Goal: Ask a question: Seek information or help from site administrators or community

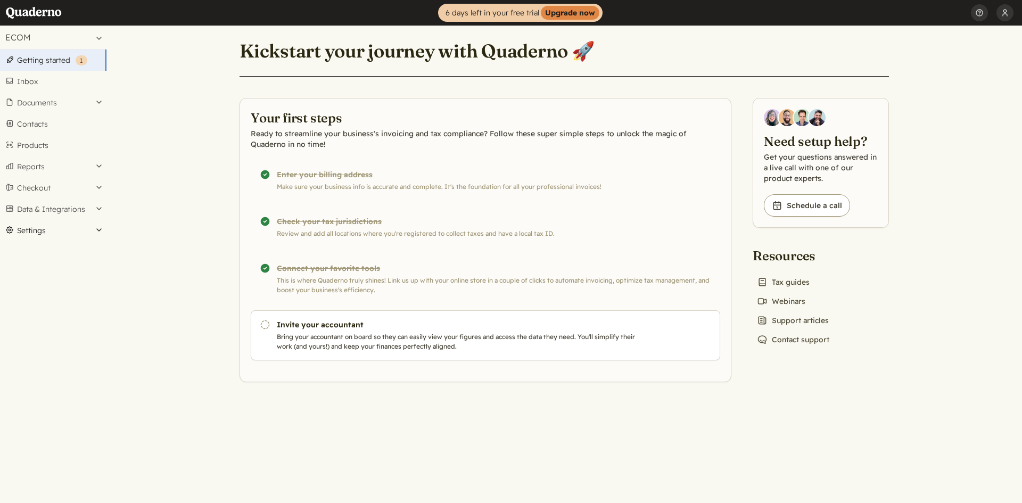
click at [72, 231] on button "Settings" at bounding box center [53, 230] width 106 height 21
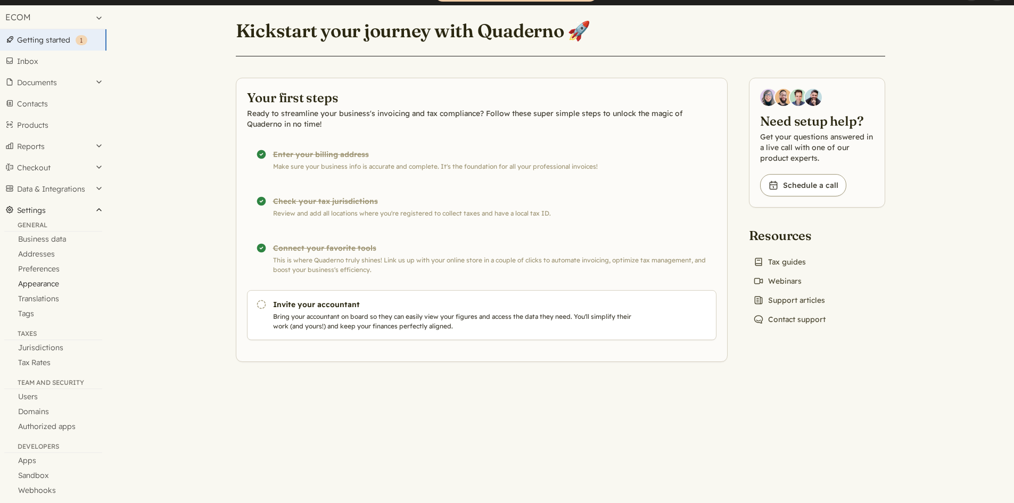
scroll to position [31, 0]
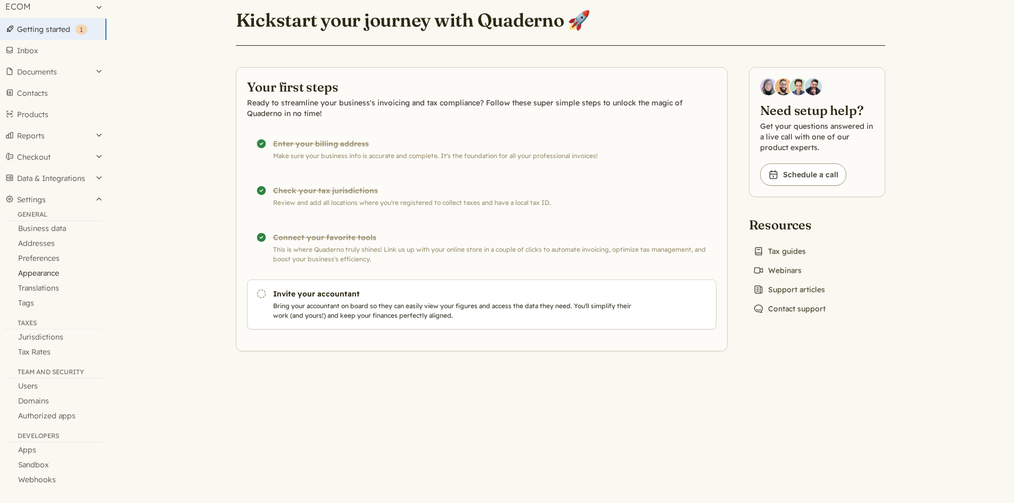
click at [42, 269] on link "Appearance" at bounding box center [53, 273] width 106 height 15
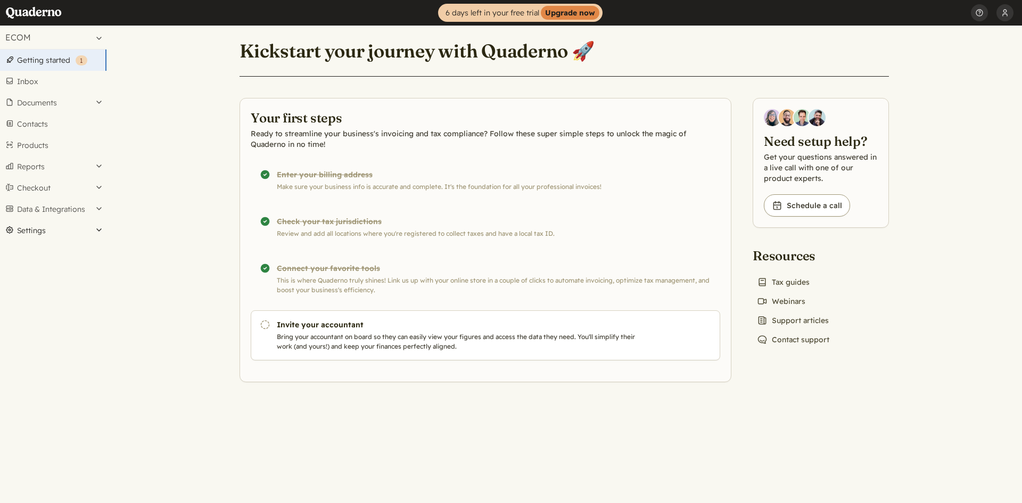
click at [95, 230] on button "Settings" at bounding box center [53, 230] width 106 height 21
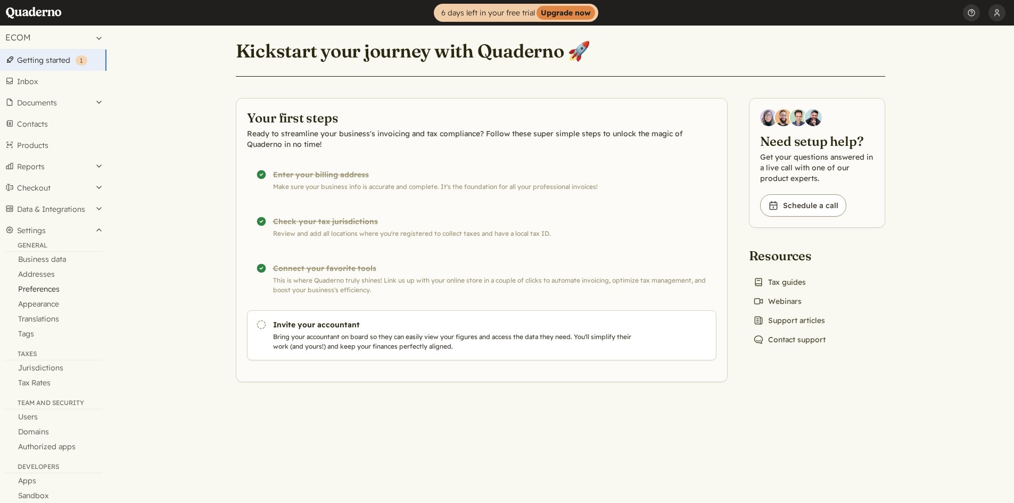
click at [49, 290] on link "Preferences" at bounding box center [53, 289] width 106 height 15
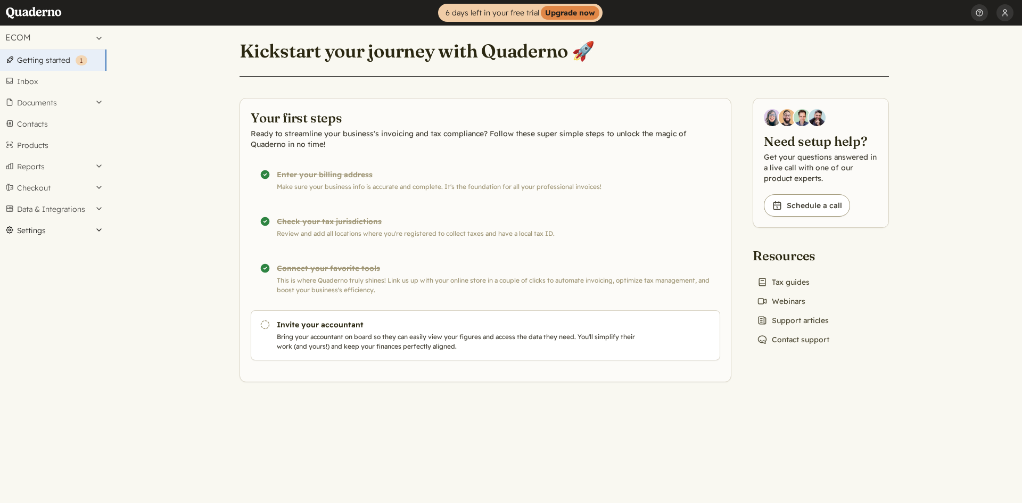
click at [59, 230] on button "Settings" at bounding box center [53, 230] width 106 height 21
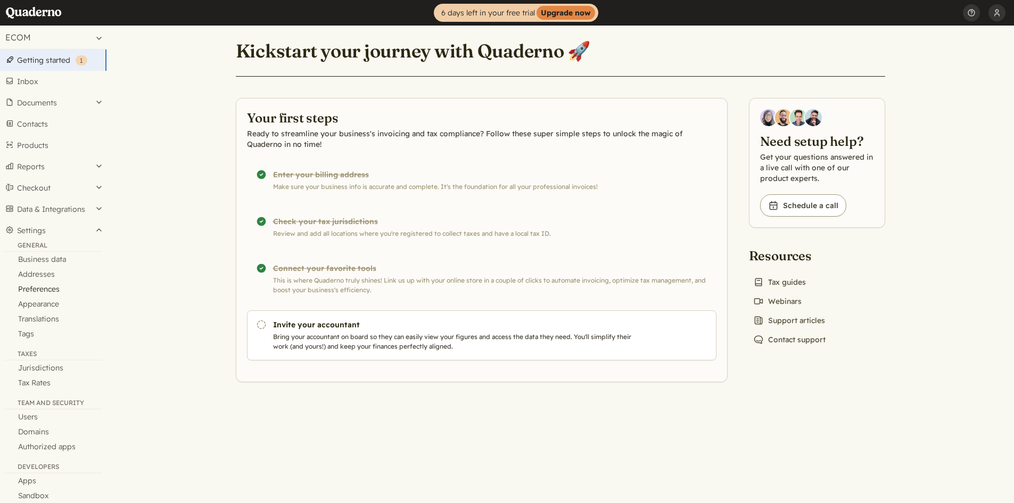
click at [53, 285] on link "Preferences" at bounding box center [53, 289] width 106 height 15
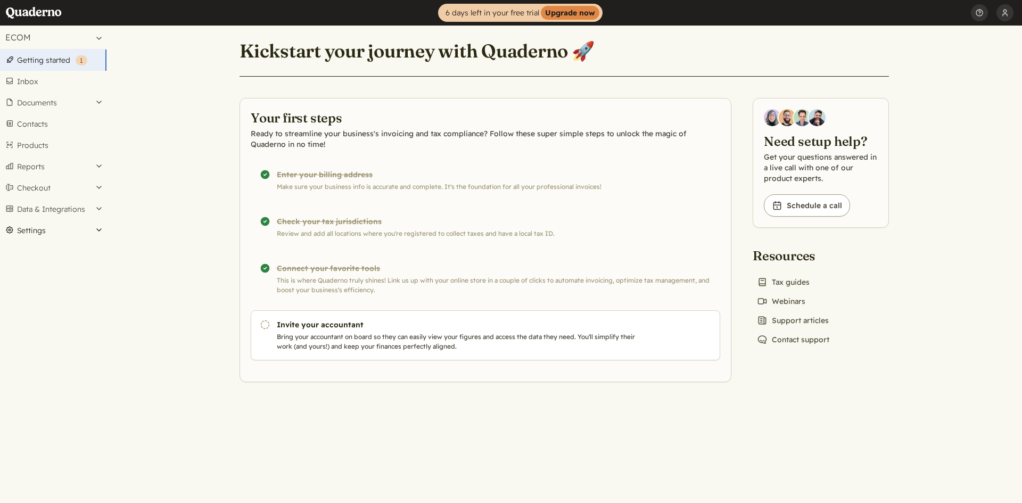
click at [98, 233] on button "Settings" at bounding box center [53, 230] width 106 height 21
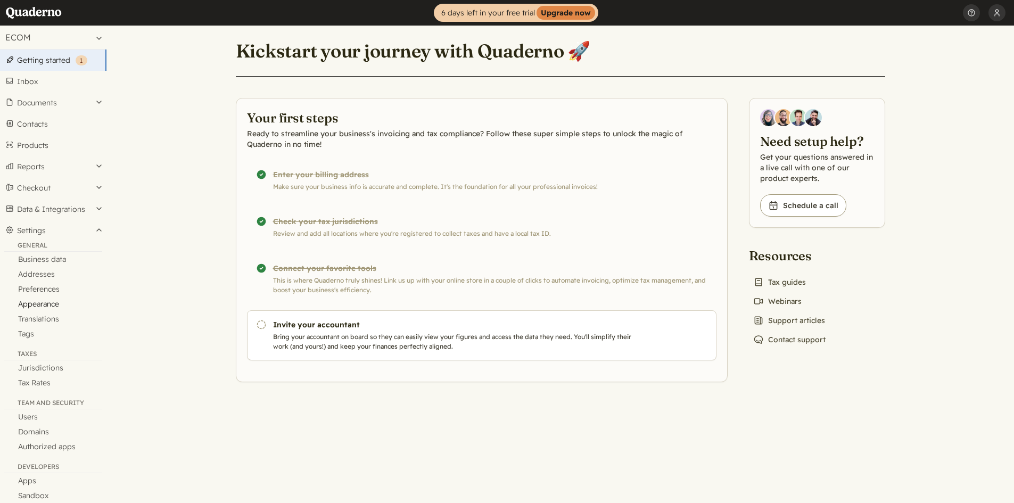
click at [46, 302] on link "Appearance" at bounding box center [53, 303] width 106 height 15
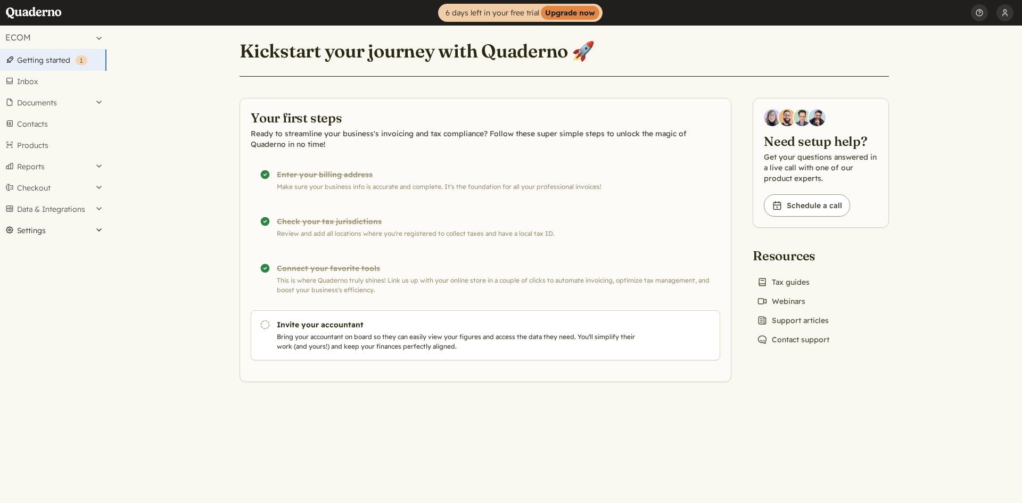
drag, startPoint x: 50, startPoint y: 234, endPoint x: 55, endPoint y: 245, distance: 11.9
click at [50, 234] on button "Settings" at bounding box center [53, 230] width 106 height 21
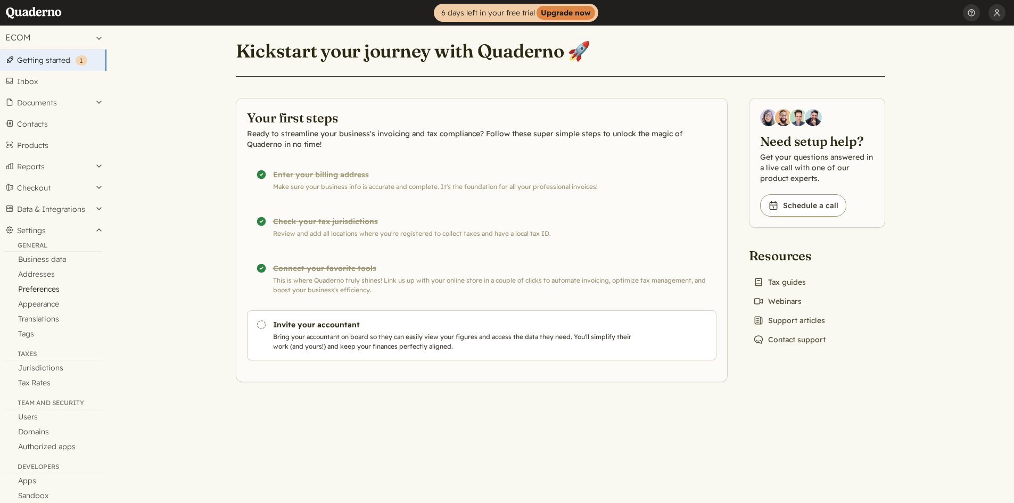
click at [40, 291] on link "Preferences" at bounding box center [53, 289] width 106 height 15
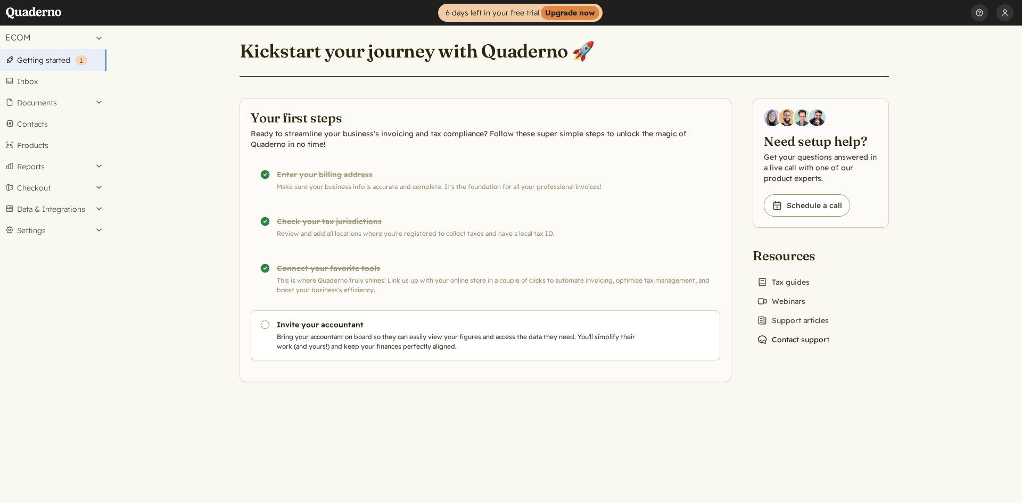
click at [791, 341] on link "Chat icon Contact support" at bounding box center [793, 339] width 81 height 15
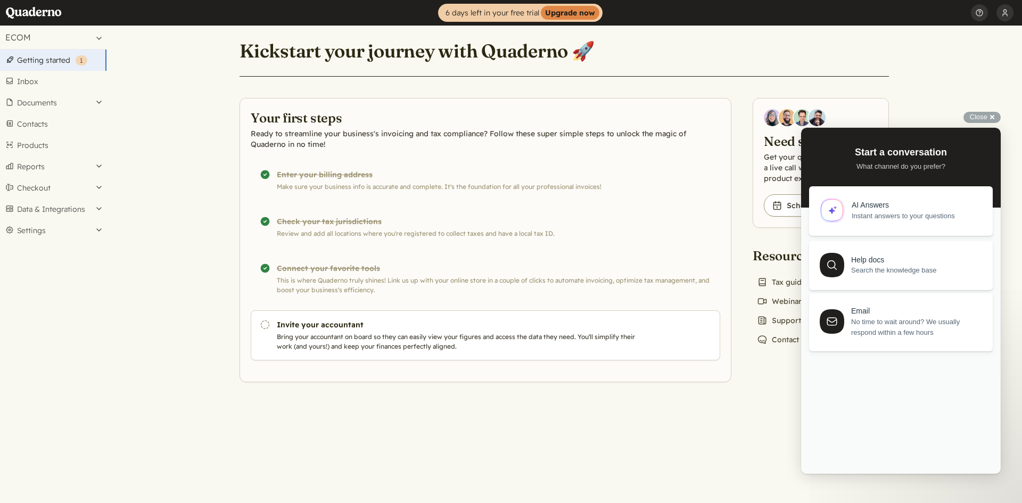
click at [905, 211] on span "Instant answers to your questions" at bounding box center [916, 216] width 129 height 11
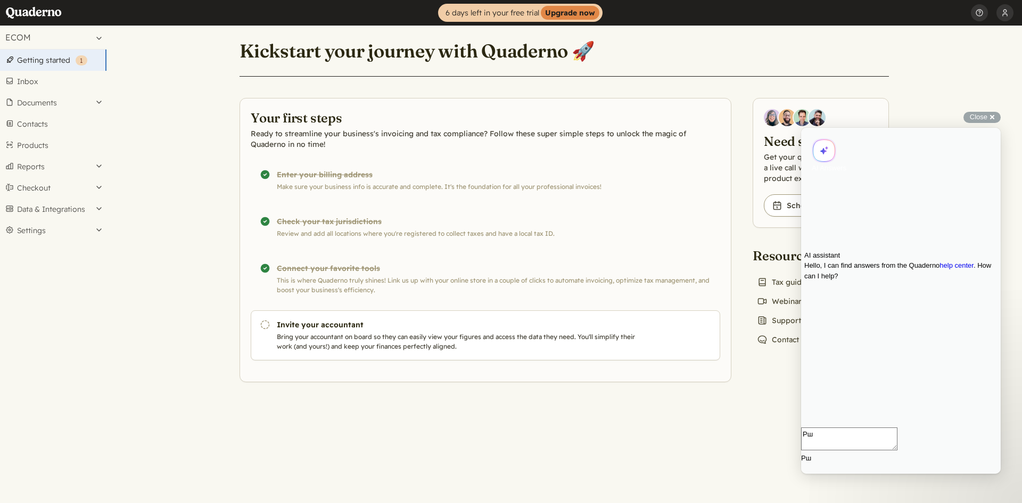
type textarea "Р"
type textarea "Can i two comp"
drag, startPoint x: 879, startPoint y: 455, endPoint x: 776, endPoint y: 464, distance: 103.6
click at [801, 464] on html "Go back AI Answers AI assistant Hello, I can find answers from the Quaderno hel…" at bounding box center [901, 301] width 200 height 346
click at [939, 269] on link "help center" at bounding box center [956, 265] width 34 height 8
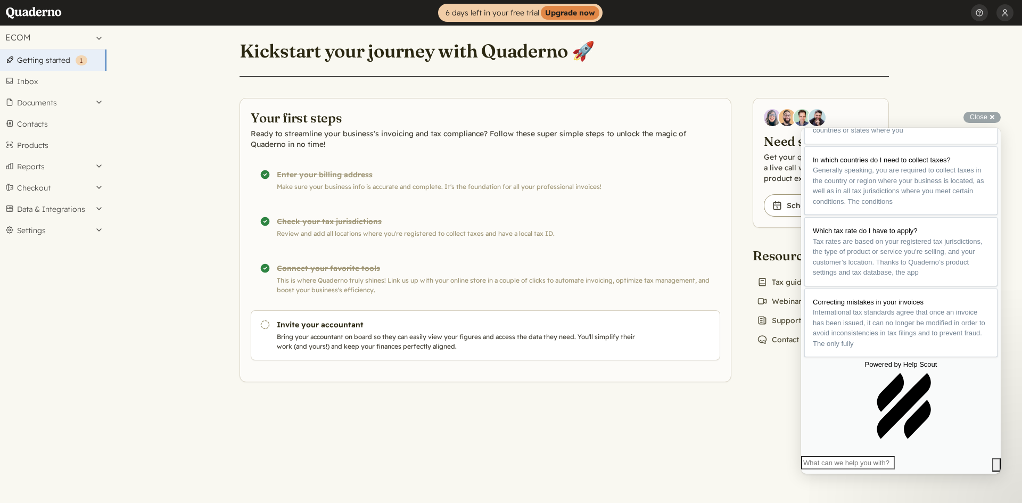
scroll to position [184, 0]
click at [776, 239] on aside "Need setup help? Get your questions answered in a live call with one of our pro…" at bounding box center [821, 222] width 136 height 249
click at [939, 100] on main "Kickstart your journey with Quaderno 🚀 Your first steps Ready to streamline you…" at bounding box center [563, 264] width 915 height 477
click at [992, 112] on div "Close cross-small" at bounding box center [981, 117] width 37 height 11
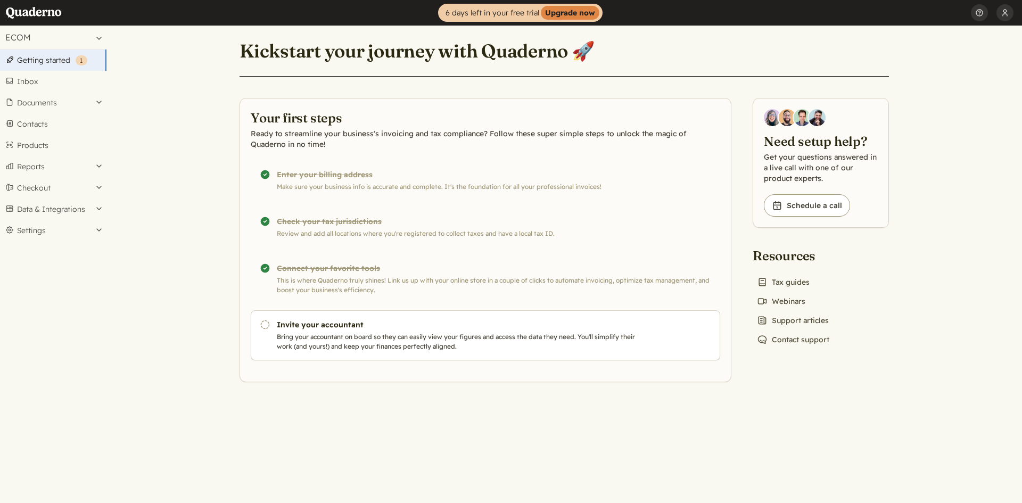
click at [812, 112] on img at bounding box center [816, 117] width 17 height 17
click at [815, 206] on link "Book icon Schedule a call" at bounding box center [807, 205] width 86 height 22
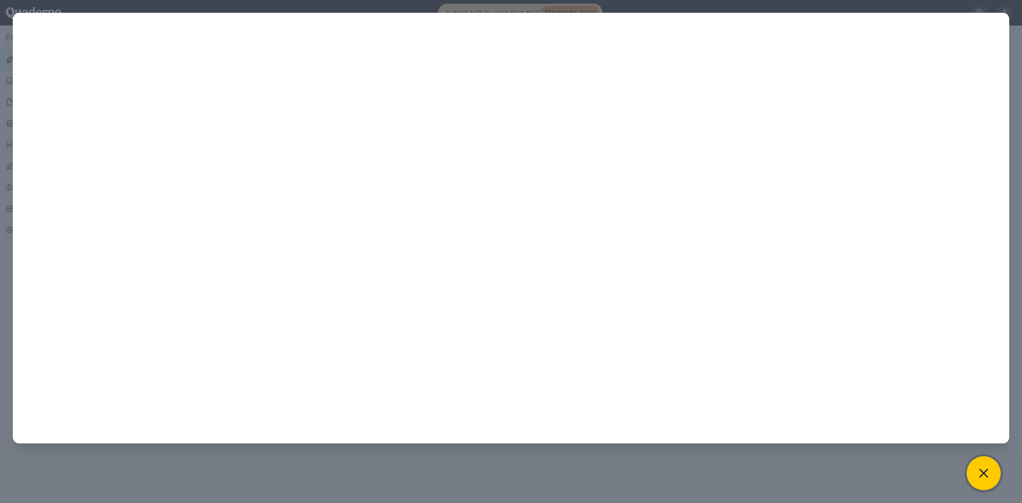
click at [994, 470] on button at bounding box center [983, 473] width 34 height 34
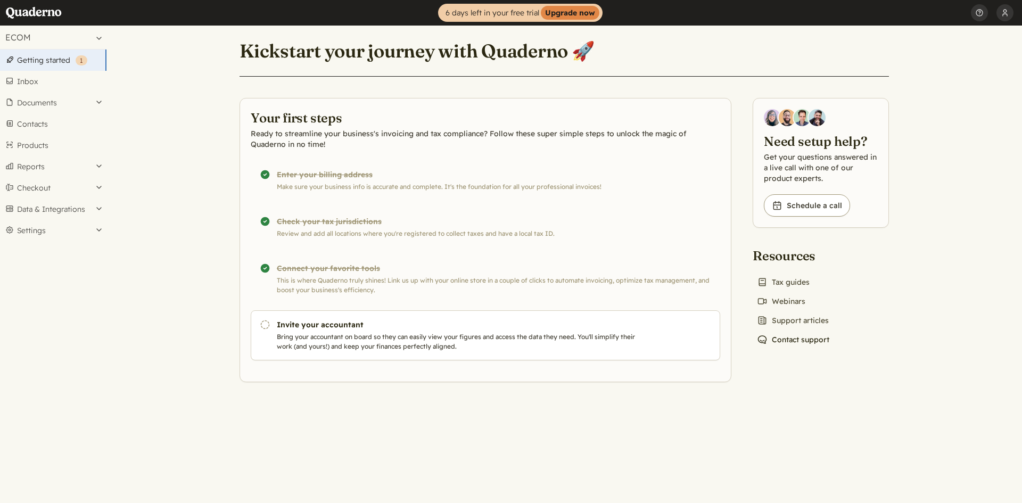
click at [804, 339] on link "Chat icon Contact support" at bounding box center [793, 339] width 81 height 15
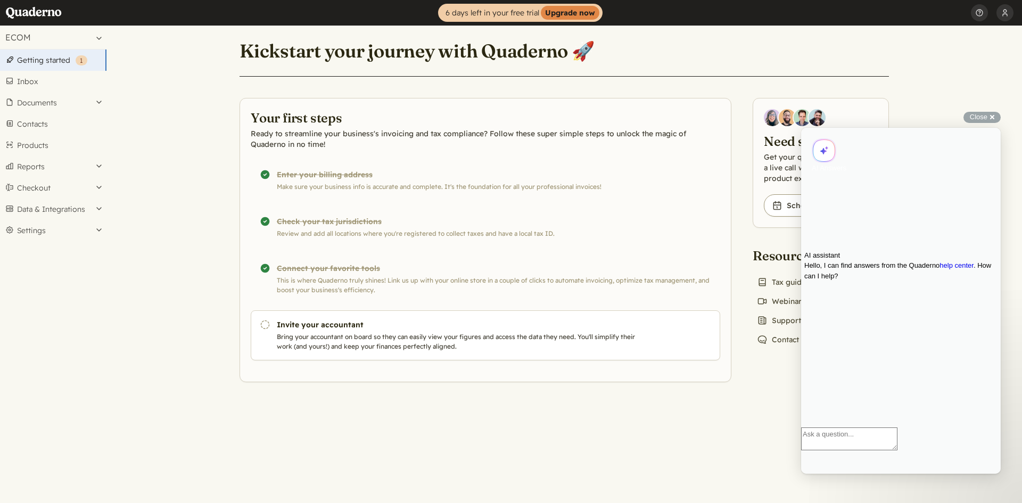
scroll to position [0, 0]
click at [901, 137] on span "Go back" at bounding box center [901, 133] width 0 height 8
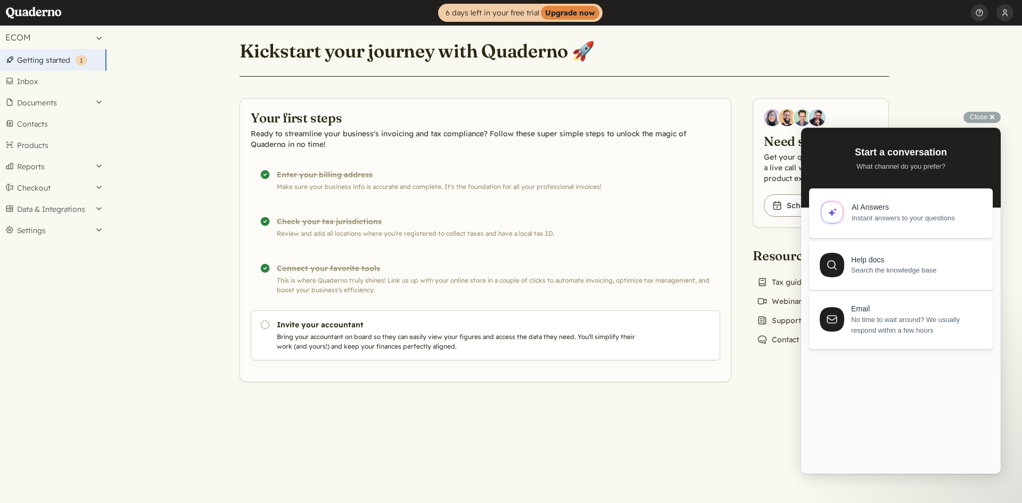
click at [890, 328] on span "No time to wait around? We usually respond within a few hours" at bounding box center [915, 325] width 129 height 21
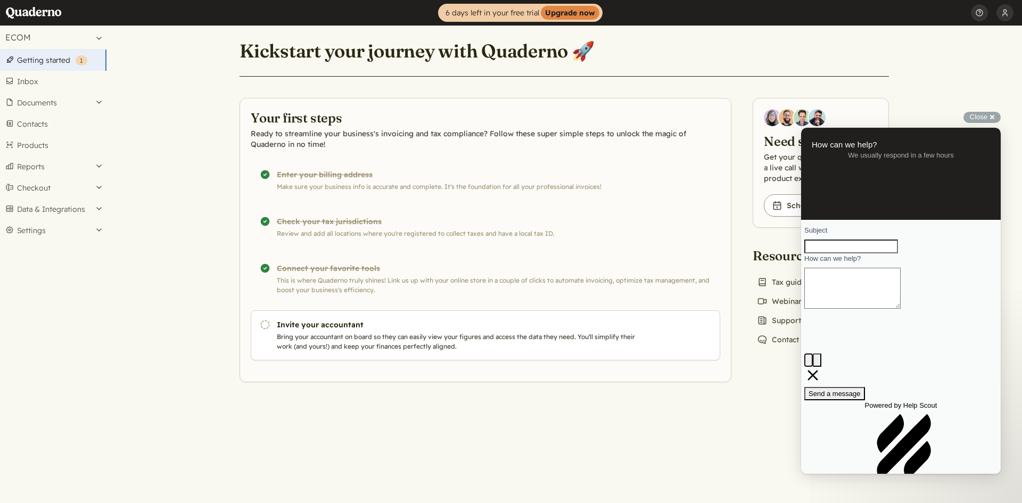
click at [813, 353] on button "image-plus" at bounding box center [808, 360] width 9 height 14
click at [877, 309] on textarea "How can we help?" at bounding box center [852, 288] width 96 height 41
click at [84, 38] on button "ECOM" at bounding box center [53, 37] width 106 height 23
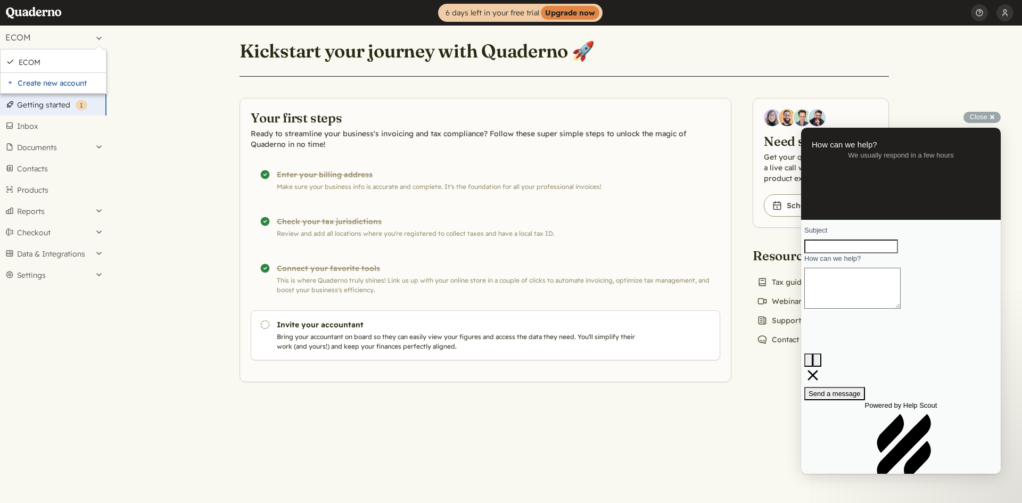
click at [150, 174] on main "Kickstart your journey with Quaderno 🚀 Your first steps Ready to streamline you…" at bounding box center [563, 264] width 915 height 477
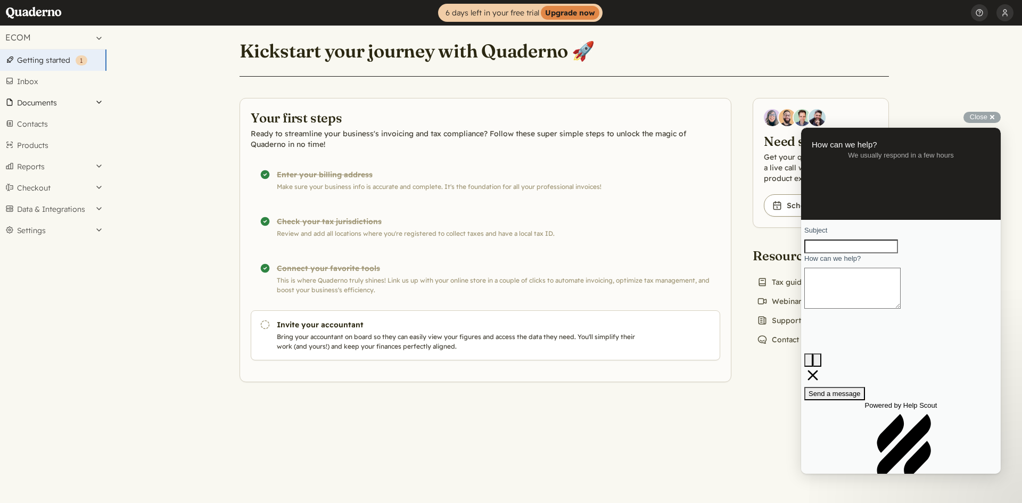
click at [55, 98] on button "Documents" at bounding box center [53, 102] width 106 height 21
click at [33, 133] on link "Invoices" at bounding box center [53, 131] width 106 height 15
